Goal: Information Seeking & Learning: Learn about a topic

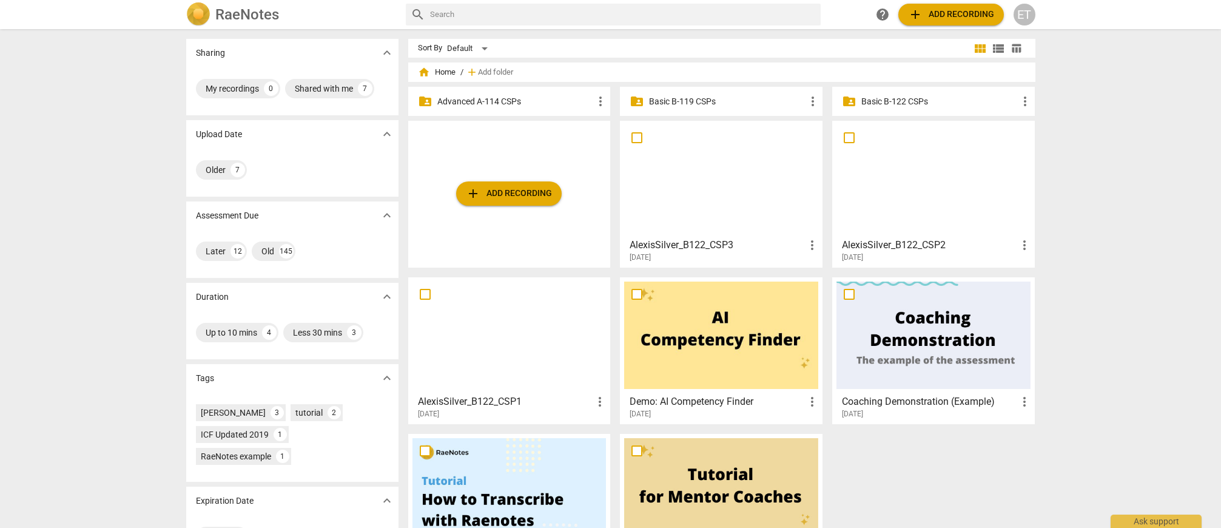
click at [474, 100] on p "Advanced A-114 CSPs" at bounding box center [515, 101] width 157 height 13
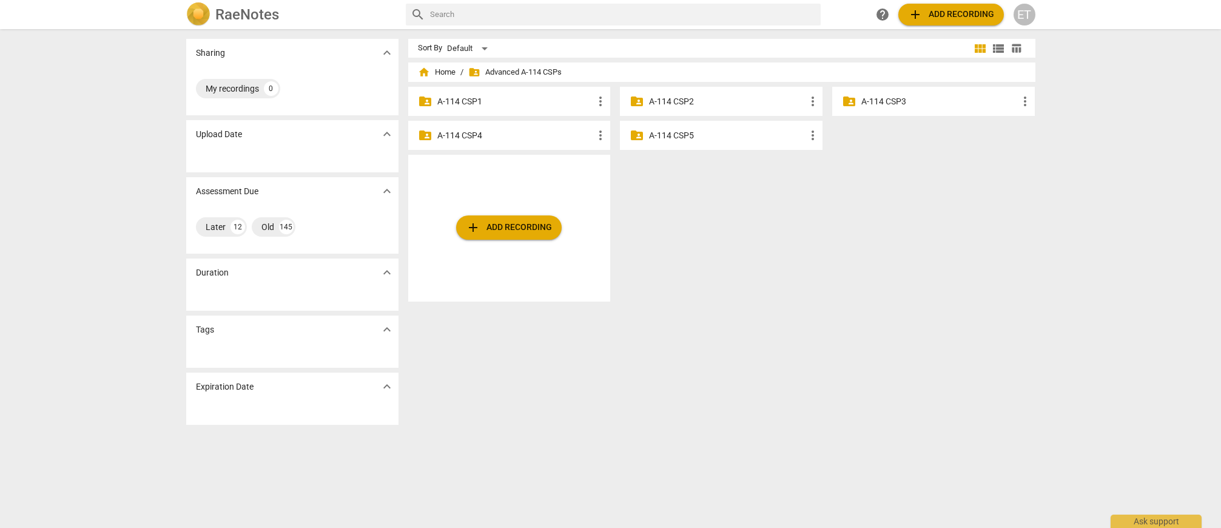
click at [864, 105] on p "A-114 CSP3" at bounding box center [939, 101] width 157 height 13
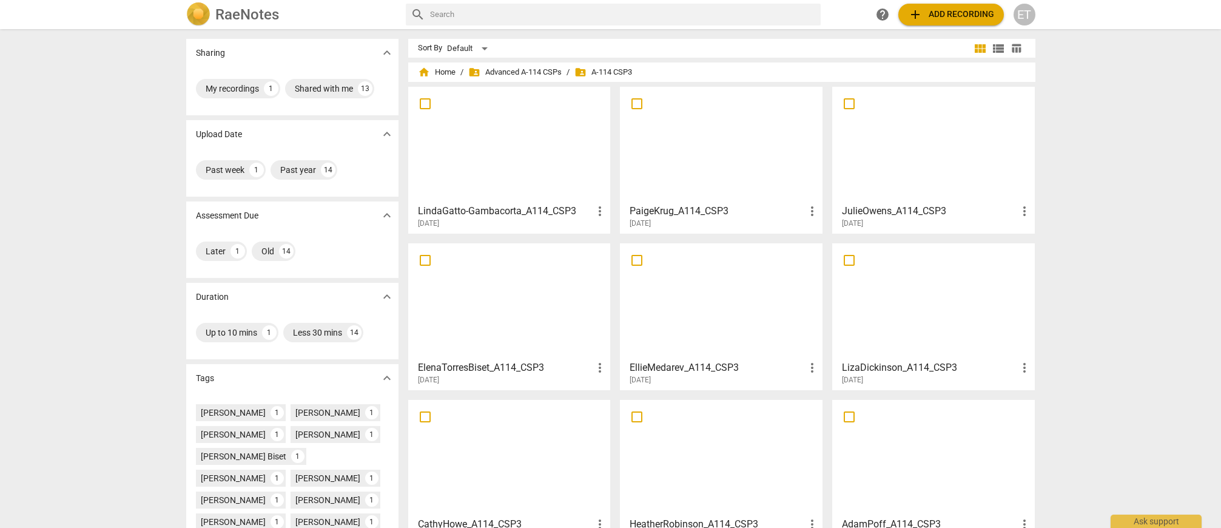
click at [514, 370] on h3 "ElenaTorresBiset_A114_CSP3" at bounding box center [505, 367] width 175 height 15
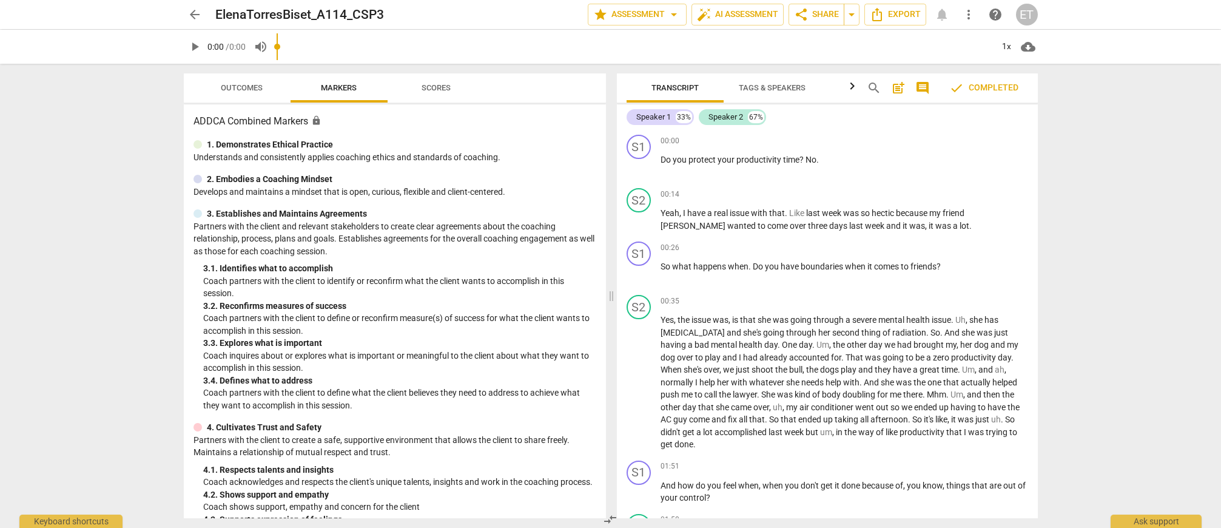
click at [257, 90] on span "Outcomes" at bounding box center [242, 87] width 42 height 9
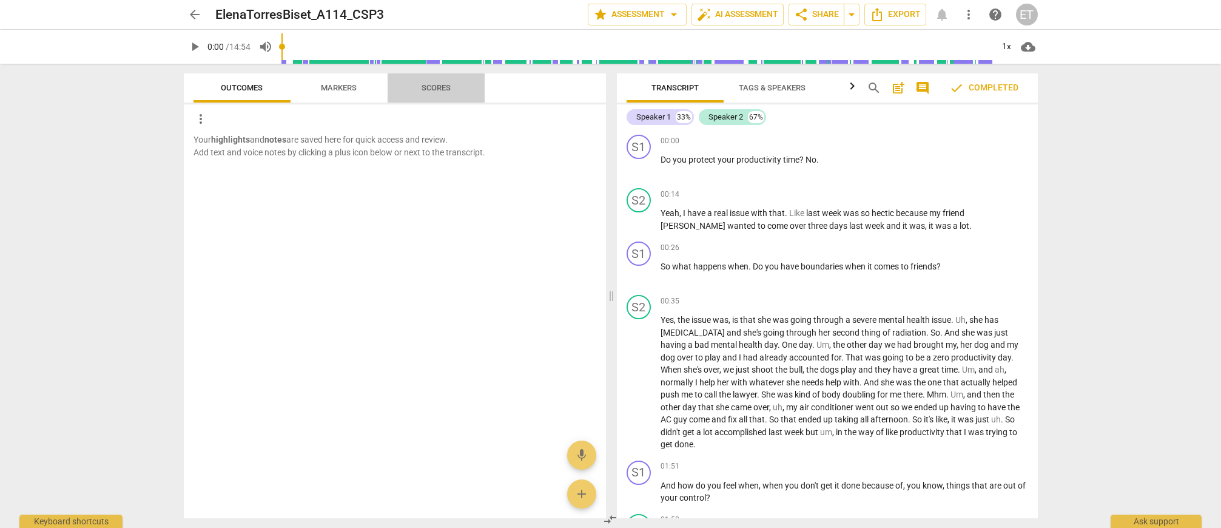
click at [426, 88] on span "Scores" at bounding box center [436, 87] width 29 height 9
